Goal: Information Seeking & Learning: Learn about a topic

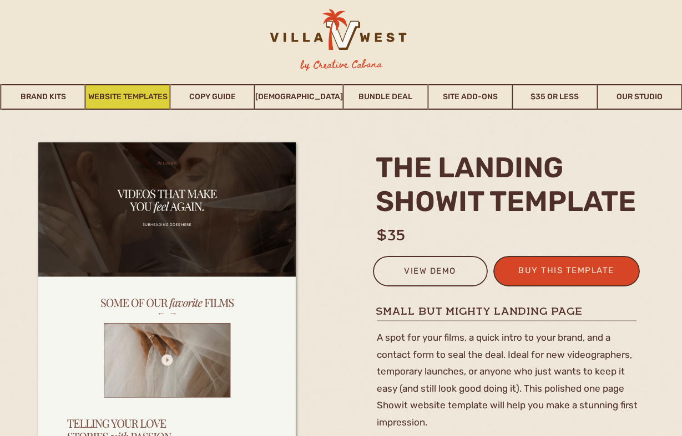
scroll to position [3, 0]
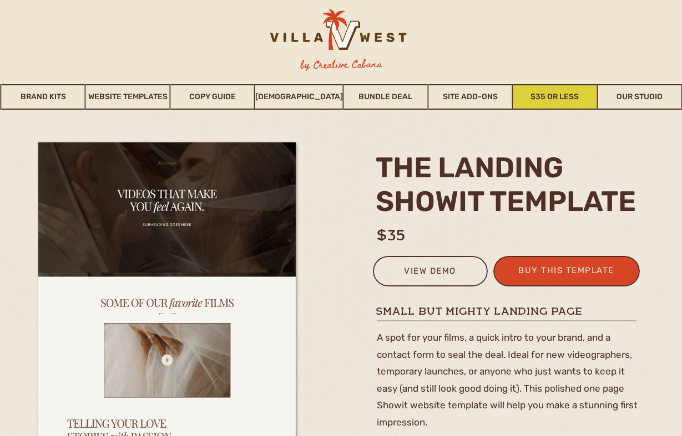
click at [557, 94] on link "$35 or Less" at bounding box center [554, 97] width 83 height 26
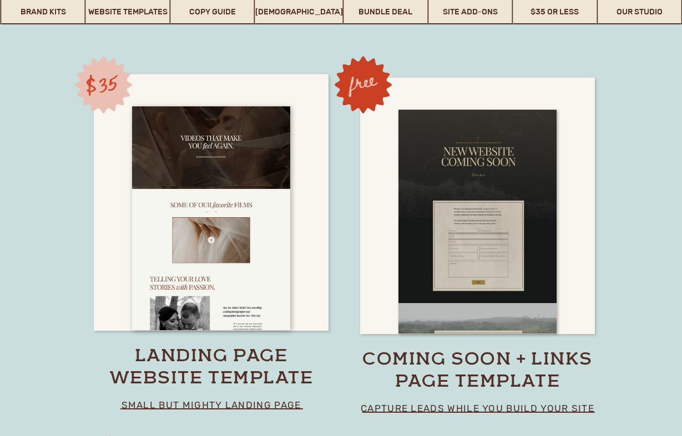
scroll to position [7701, 0]
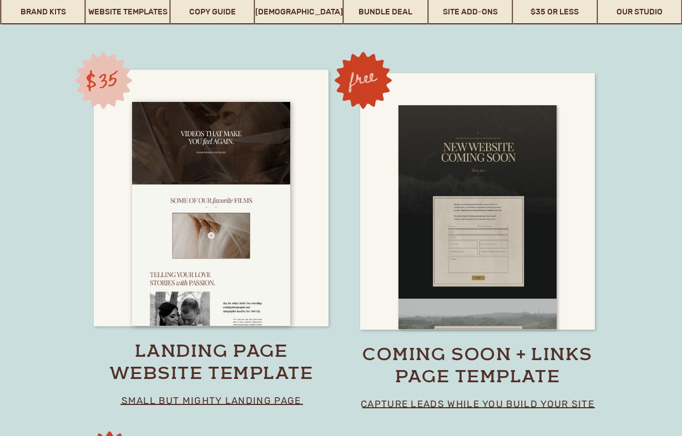
click at [267, 400] on p "small but mighty landing page" at bounding box center [211, 401] width 227 height 16
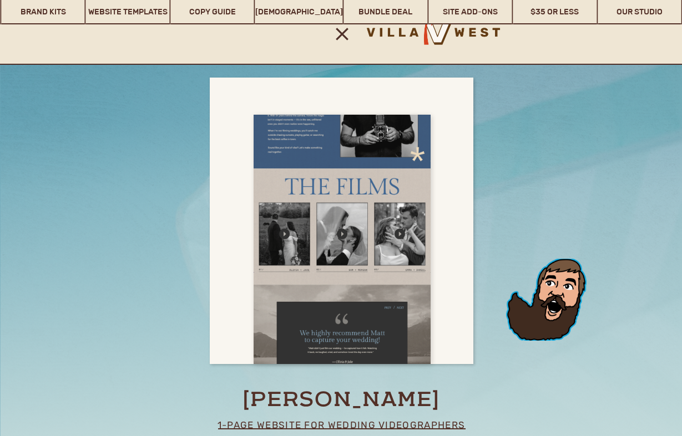
scroll to position [7085, 0]
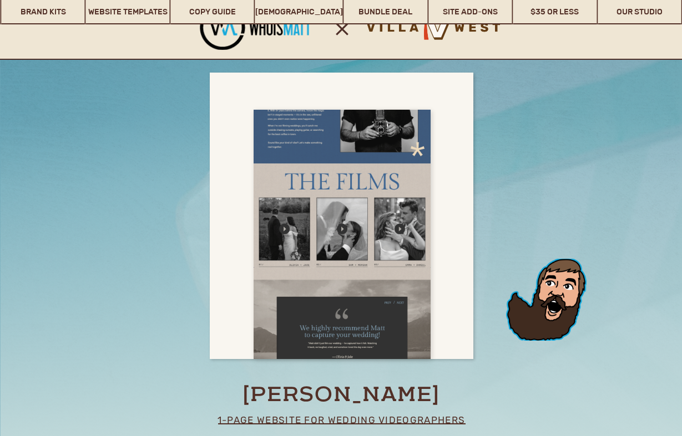
click at [350, 219] on div at bounding box center [341, 235] width 177 height 250
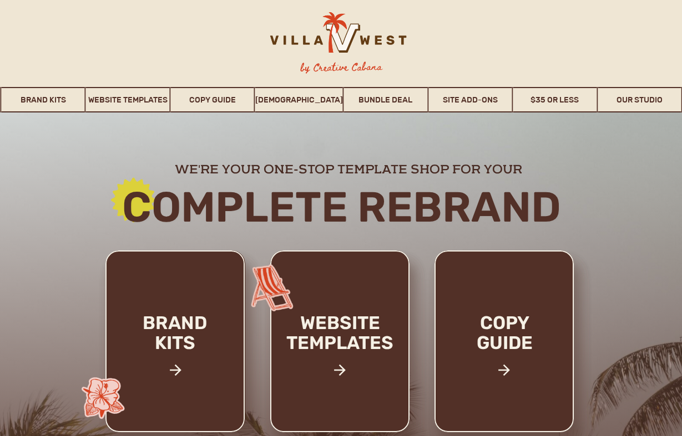
scroll to position [0, 0]
click at [342, 370] on icon at bounding box center [340, 371] width 12 height 12
click at [345, 309] on div at bounding box center [339, 342] width 139 height 182
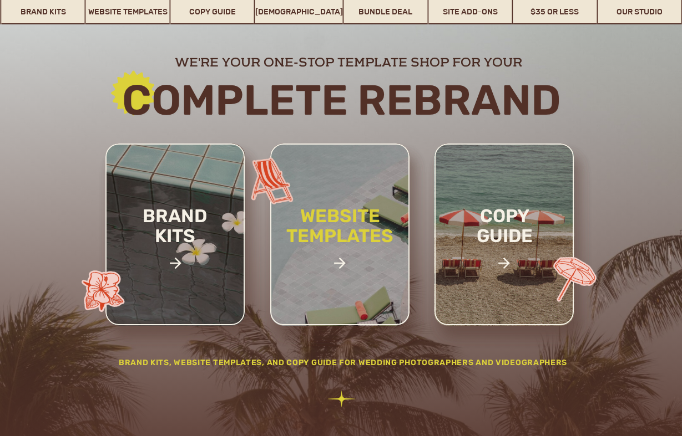
click at [345, 252] on h2 "website templates" at bounding box center [339, 238] width 145 height 64
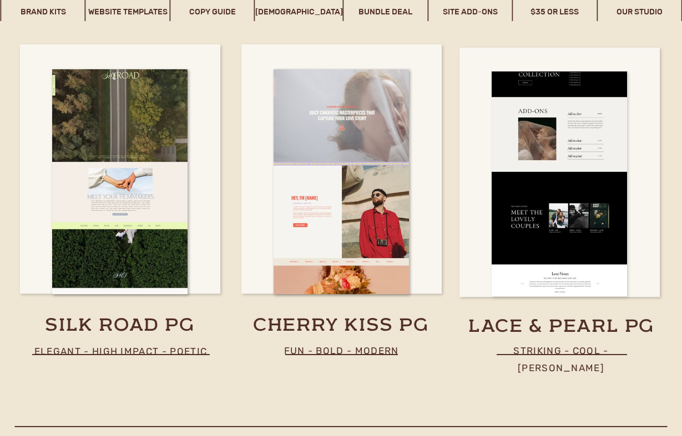
scroll to position [5889, 0]
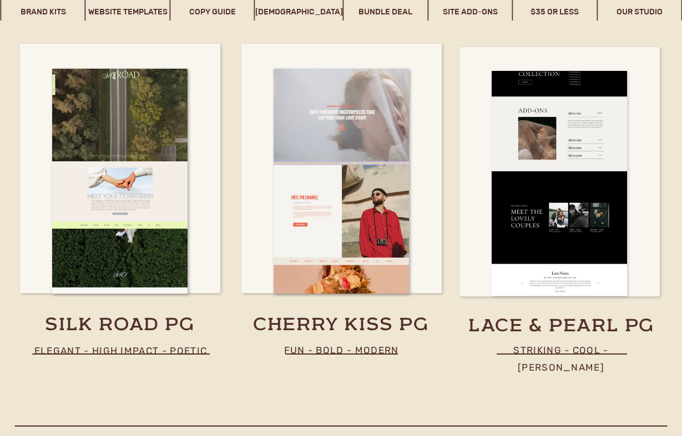
click at [553, 257] on div at bounding box center [558, 183] width 135 height 225
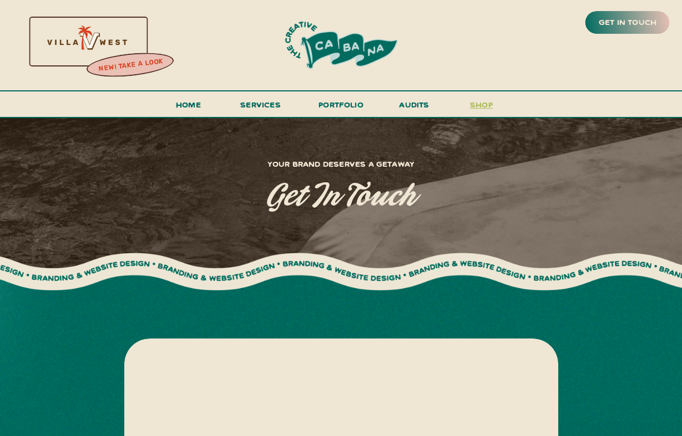
click at [481, 105] on h3 "shop" at bounding box center [481, 107] width 53 height 19
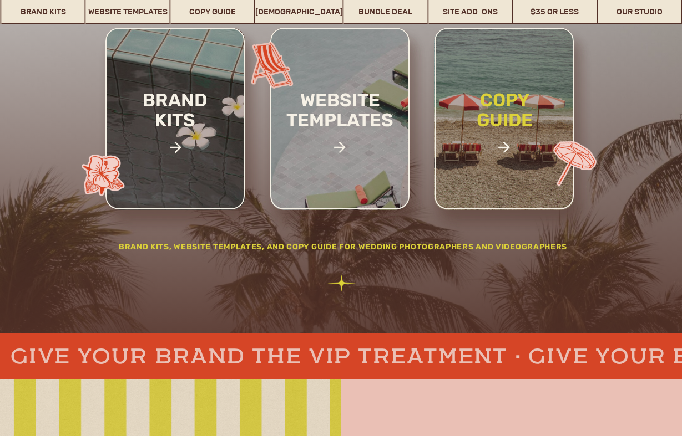
click at [507, 131] on h2 "copy guide" at bounding box center [504, 128] width 103 height 77
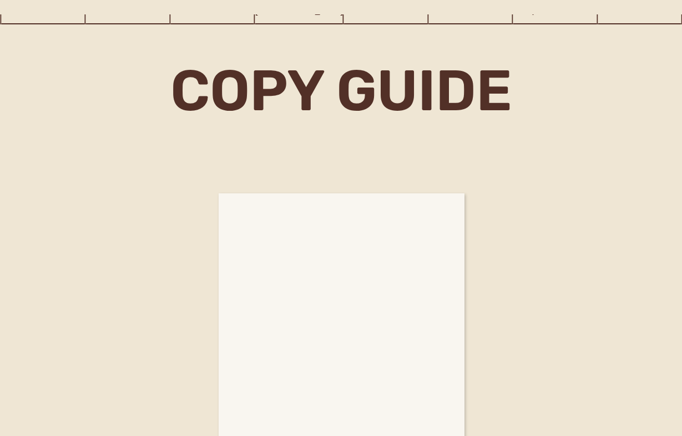
scroll to position [4531, 0]
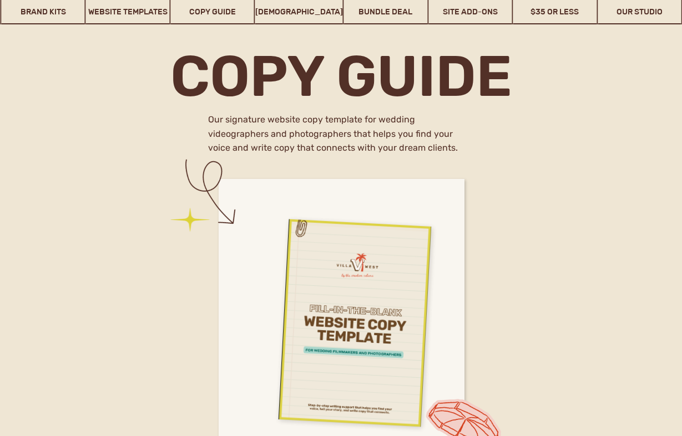
click at [347, 342] on div at bounding box center [334, 314] width 153 height 210
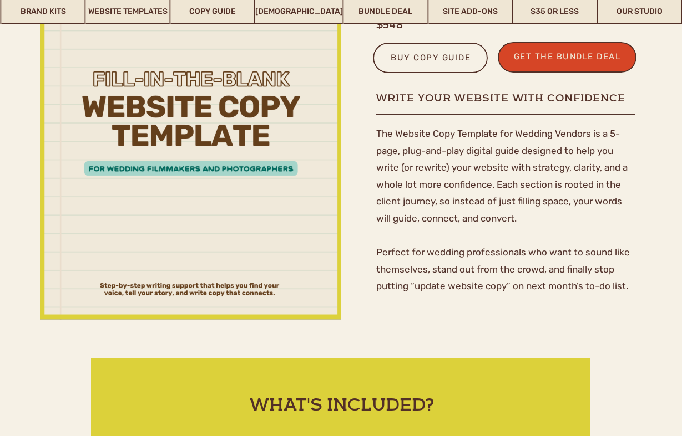
scroll to position [200, 0]
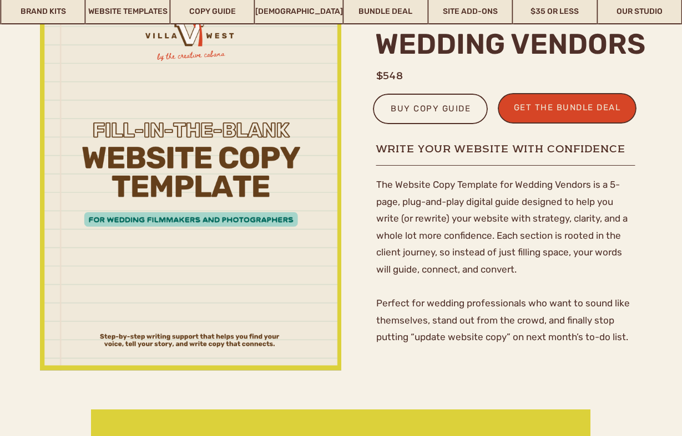
click at [181, 87] on div at bounding box center [190, 157] width 301 height 428
click at [374, 13] on link "Bundle Deal" at bounding box center [385, 12] width 83 height 26
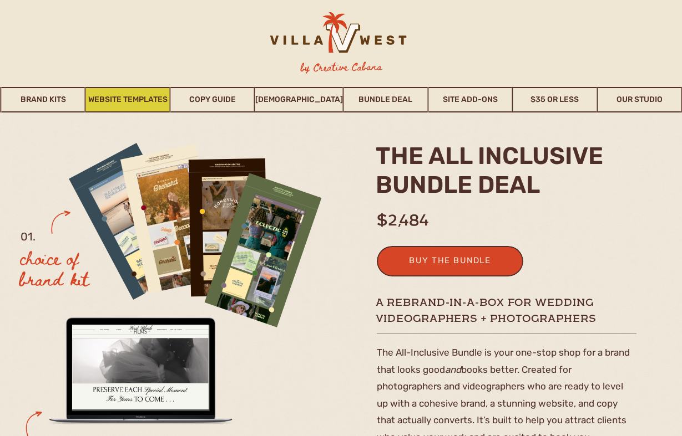
click at [105, 96] on link "Website Templates" at bounding box center [127, 100] width 83 height 26
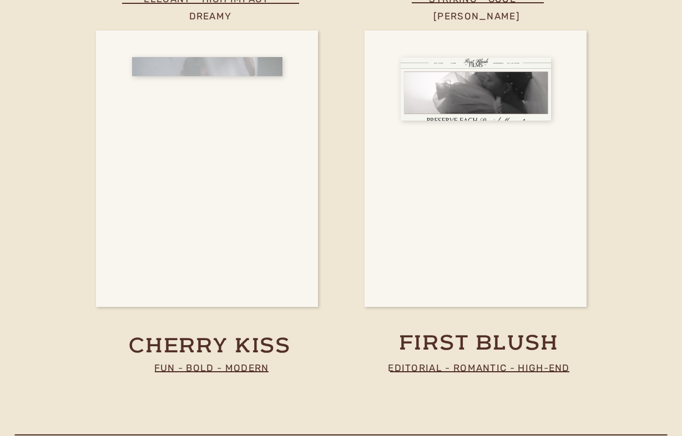
scroll to position [4099, 0]
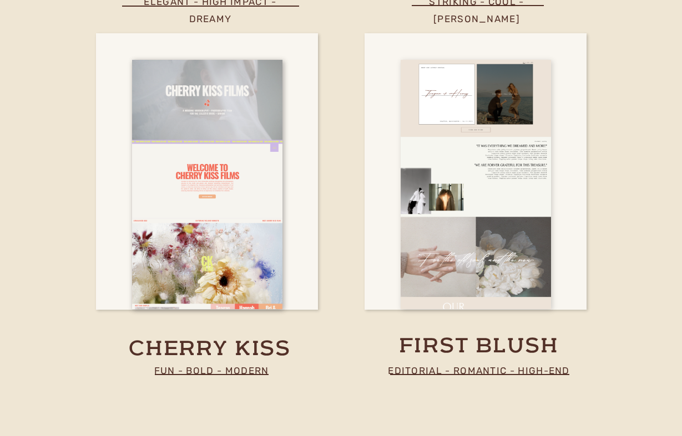
click at [482, 171] on div at bounding box center [475, 185] width 150 height 250
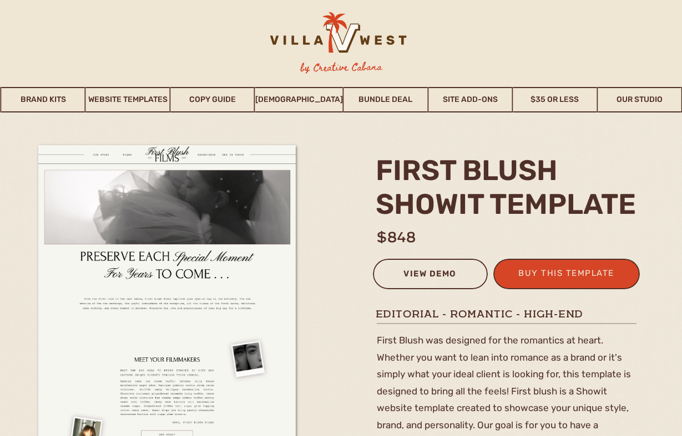
click at [445, 281] on div "view demo" at bounding box center [430, 276] width 100 height 18
